Goal: Task Accomplishment & Management: Complete application form

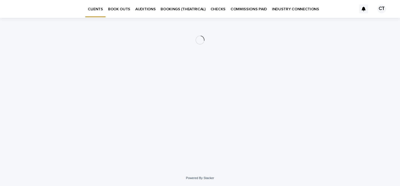
click at [118, 8] on p "BOOK OUTS" at bounding box center [119, 6] width 22 height 12
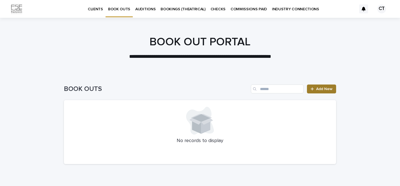
click at [322, 91] on link "Add New" at bounding box center [321, 88] width 29 height 9
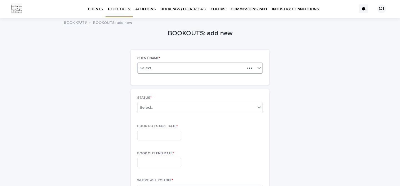
click at [190, 65] on div "Select..." at bounding box center [191, 68] width 107 height 7
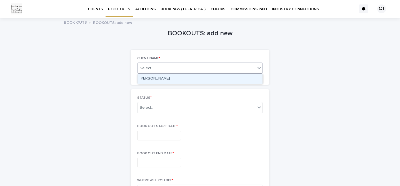
click at [190, 79] on div "[PERSON_NAME]" at bounding box center [200, 79] width 125 height 10
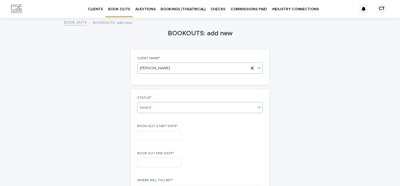
click at [180, 110] on div "Select..." at bounding box center [197, 107] width 118 height 9
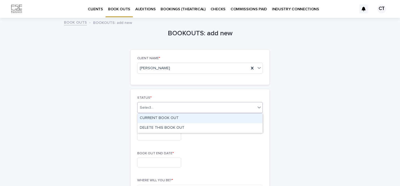
click at [178, 119] on div "CURRENT BOOK OUT" at bounding box center [200, 118] width 125 height 10
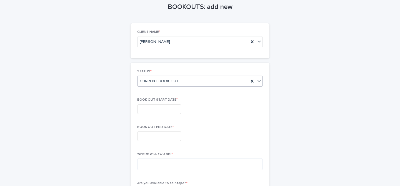
scroll to position [38, 0]
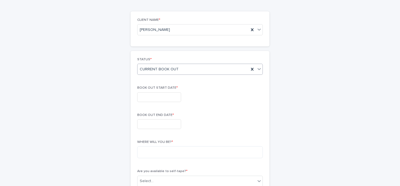
click at [161, 98] on input "text" at bounding box center [159, 97] width 44 height 10
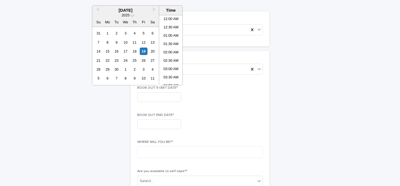
scroll to position [328, 0]
click at [99, 61] on div "21" at bounding box center [99, 61] width 8 height 8
type input "**********"
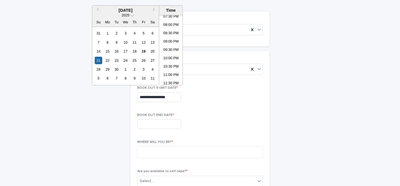
click at [164, 126] on input "text" at bounding box center [159, 124] width 44 height 10
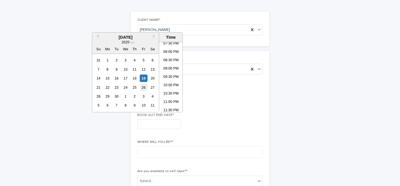
click at [142, 88] on div "26" at bounding box center [144, 88] width 8 height 8
type input "**********"
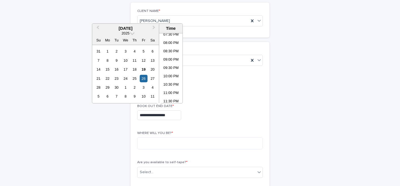
scroll to position [49, 0]
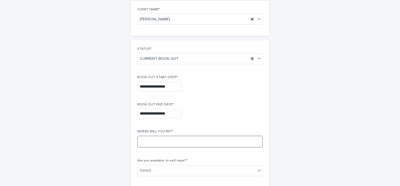
click at [211, 138] on textarea at bounding box center [200, 142] width 126 height 12
click at [139, 142] on textarea "*********" at bounding box center [200, 142] width 126 height 12
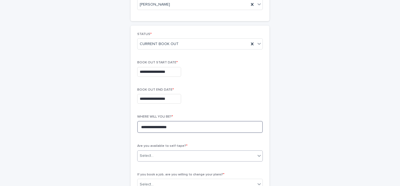
type textarea "**********"
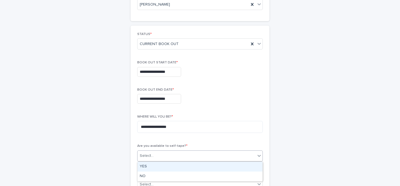
click at [165, 154] on div "Select..." at bounding box center [197, 155] width 118 height 9
click at [163, 166] on div "YES" at bounding box center [200, 167] width 125 height 10
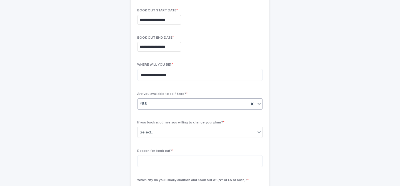
scroll to position [122, 0]
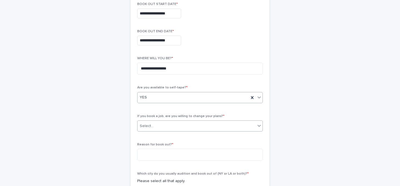
click at [166, 125] on div "Select..." at bounding box center [197, 125] width 118 height 9
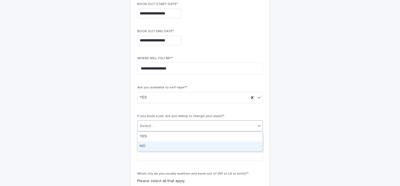
click at [164, 146] on div "NO" at bounding box center [200, 146] width 125 height 10
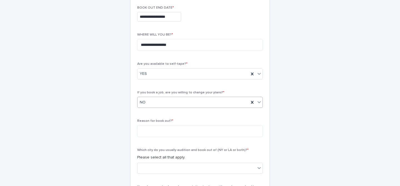
scroll to position [149, 0]
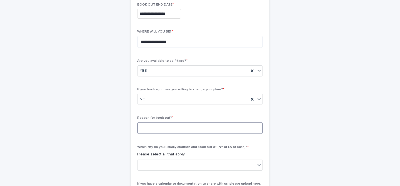
click at [159, 130] on textarea at bounding box center [200, 128] width 126 height 12
type textarea "*"
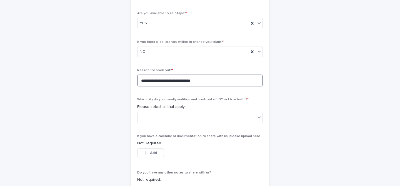
scroll to position [197, 0]
type textarea "**********"
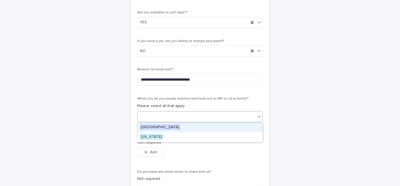
click at [185, 112] on div at bounding box center [197, 116] width 118 height 9
click at [156, 126] on span "[GEOGRAPHIC_DATA]" at bounding box center [160, 127] width 41 height 6
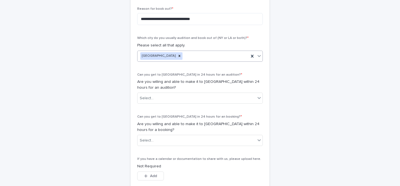
scroll to position [263, 0]
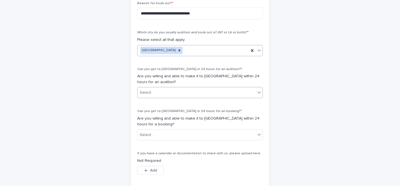
click at [163, 91] on div "Select..." at bounding box center [197, 92] width 118 height 9
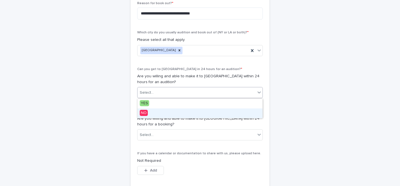
click at [140, 116] on div "NO" at bounding box center [200, 113] width 125 height 10
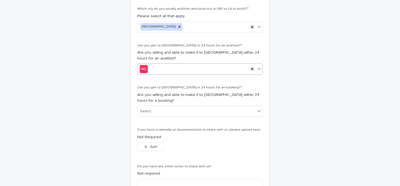
scroll to position [287, 0]
click at [151, 109] on div "Select..." at bounding box center [147, 111] width 14 height 6
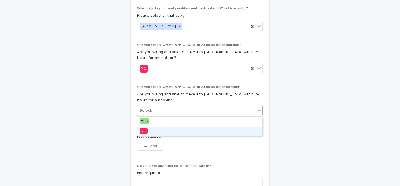
click at [142, 132] on span "NO" at bounding box center [144, 131] width 8 height 6
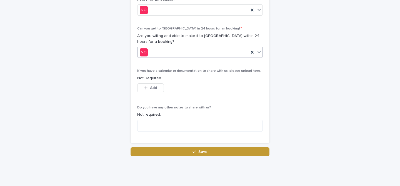
scroll to position [349, 0]
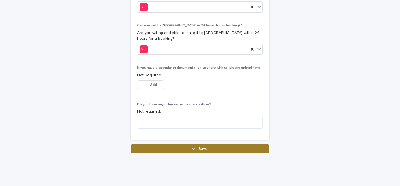
click at [169, 150] on button "Save" at bounding box center [200, 148] width 139 height 9
